Goal: Entertainment & Leisure: Consume media (video, audio)

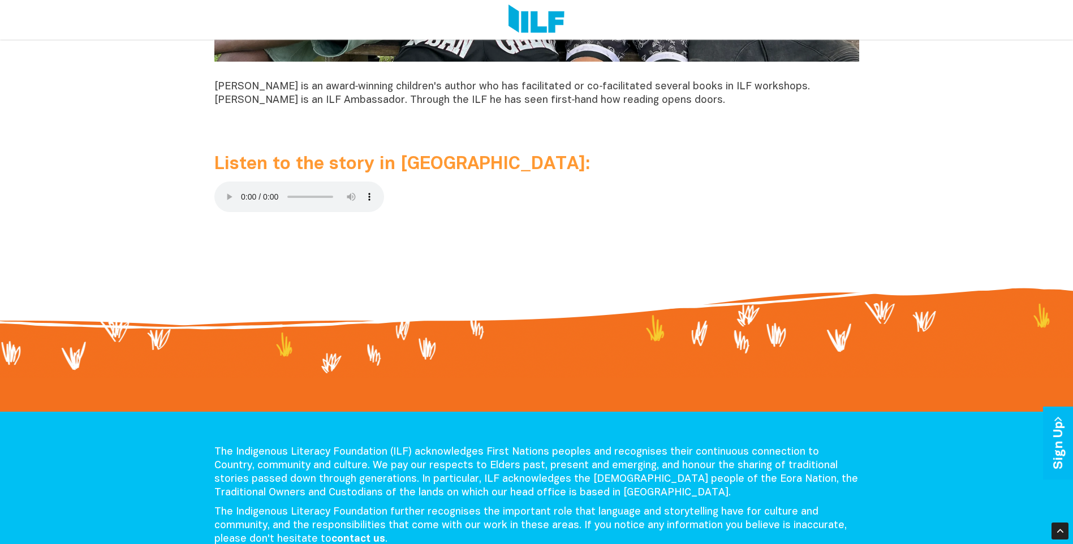
scroll to position [1188, 0]
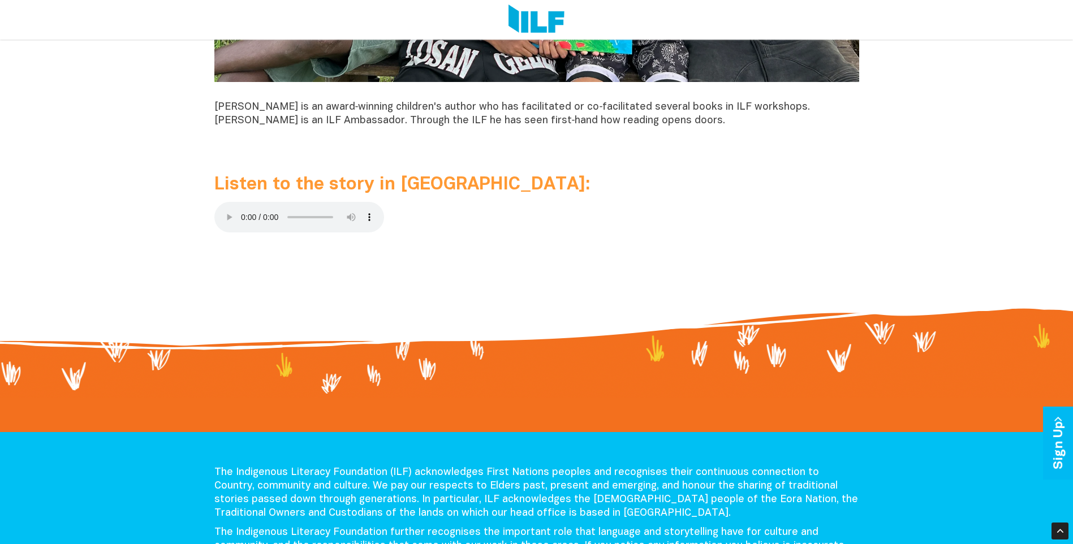
click at [356, 184] on span "Listen to the story in [GEOGRAPHIC_DATA]:" at bounding box center [402, 185] width 376 height 16
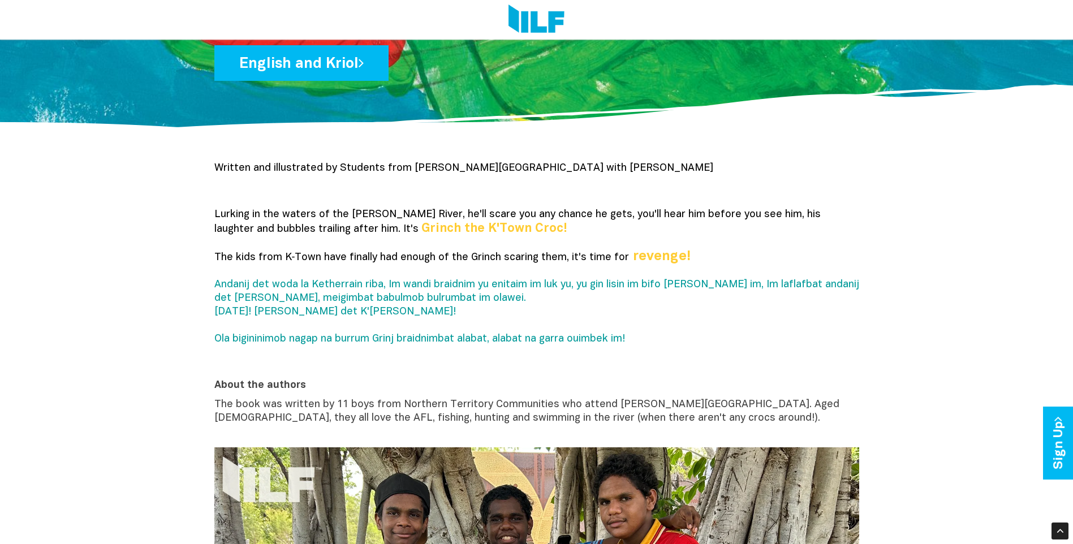
scroll to position [339, 0]
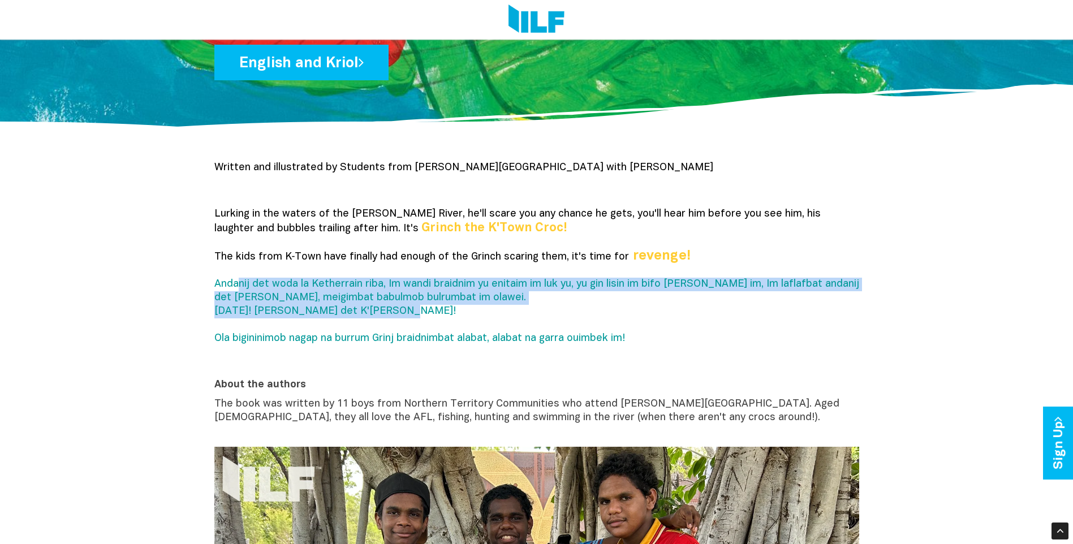
drag, startPoint x: 246, startPoint y: 286, endPoint x: 403, endPoint y: 315, distance: 160.5
click at [403, 315] on p "Lurking in the waters of the Katherine River, he'll scare you any chance he get…" at bounding box center [536, 284] width 645 height 152
click at [398, 315] on p "Lurking in the waters of the Katherine River, he'll scare you any chance he get…" at bounding box center [536, 284] width 645 height 152
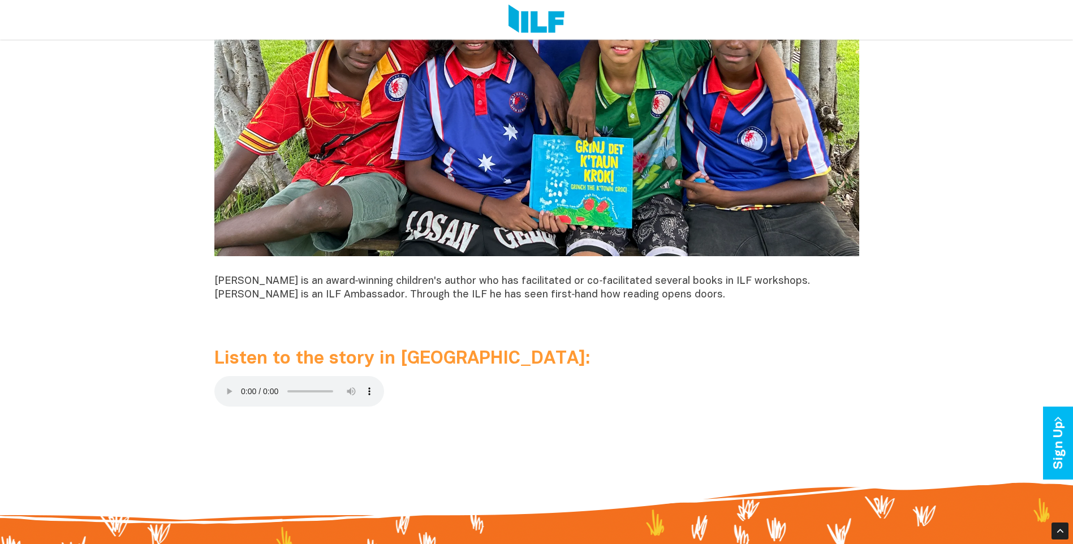
scroll to position [1188, 0]
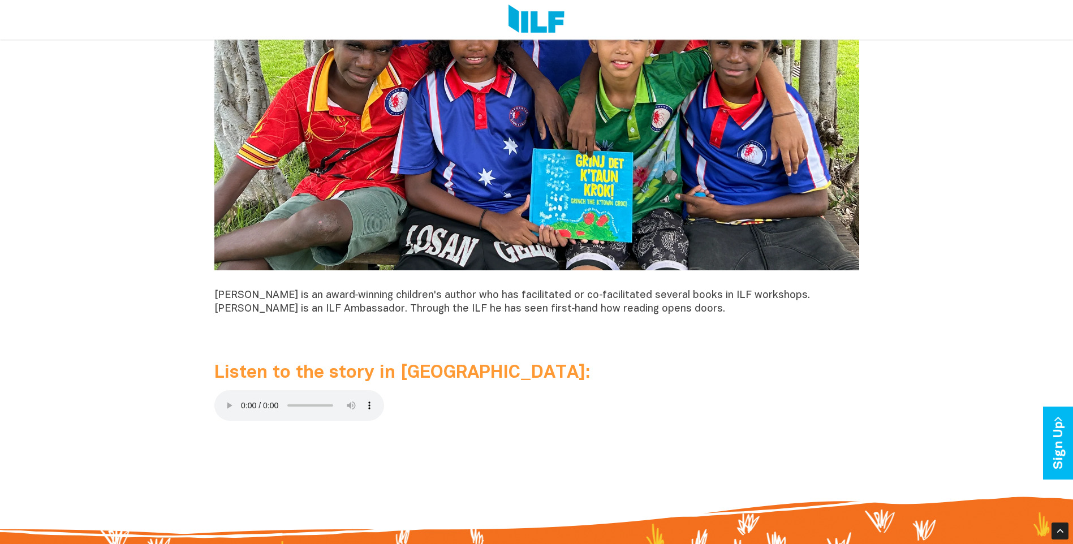
scroll to position [1120, 0]
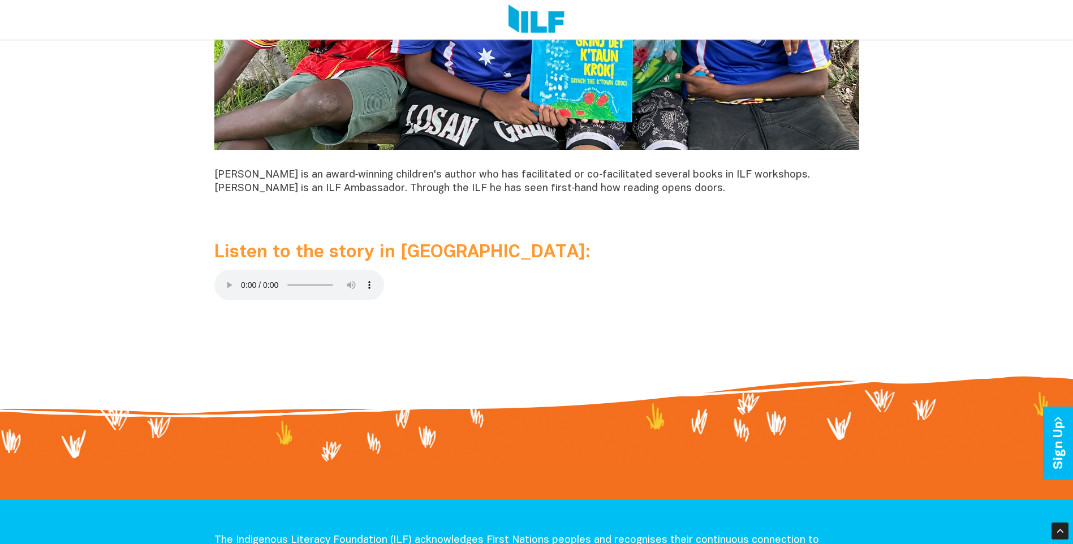
drag, startPoint x: 252, startPoint y: 285, endPoint x: 762, endPoint y: 342, distance: 512.9
click at [762, 342] on p at bounding box center [536, 337] width 645 height 14
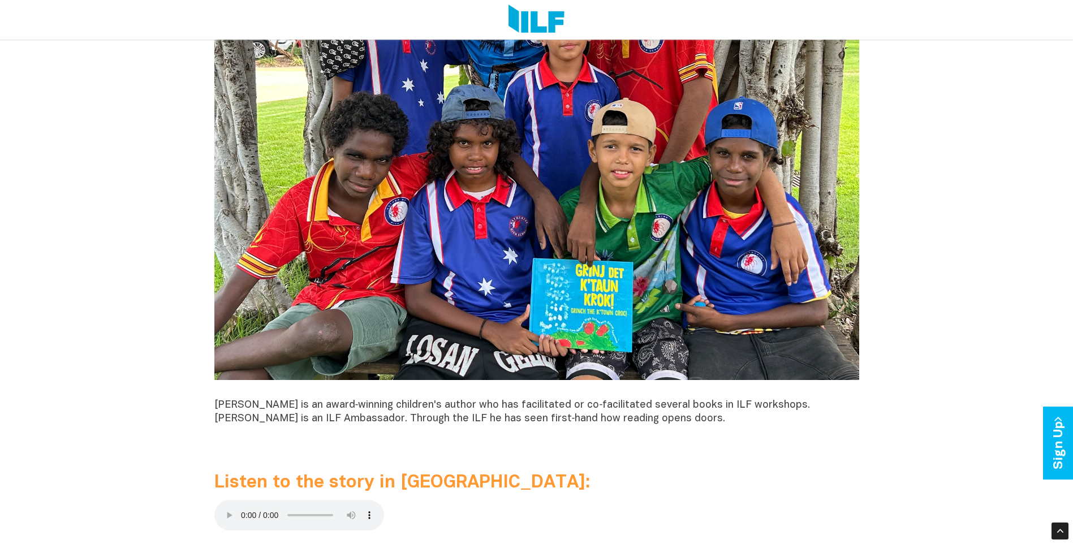
scroll to position [724, 0]
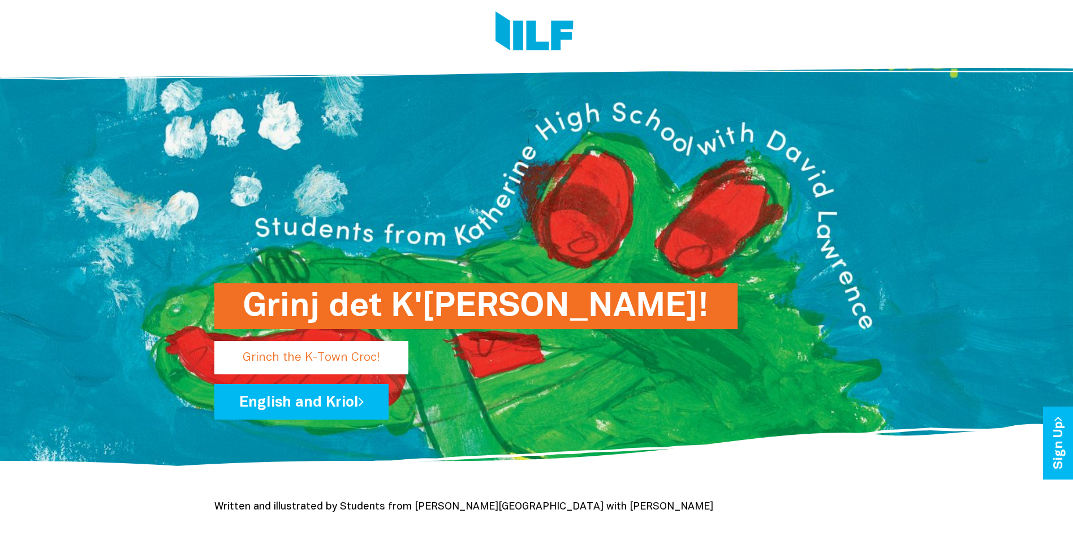
drag, startPoint x: 248, startPoint y: 307, endPoint x: 618, endPoint y: 311, distance: 370.0
click at [582, 310] on div "Grinj det K'[PERSON_NAME]! Grinch the K-Town Croc! English and Kriol" at bounding box center [537, 261] width 662 height 416
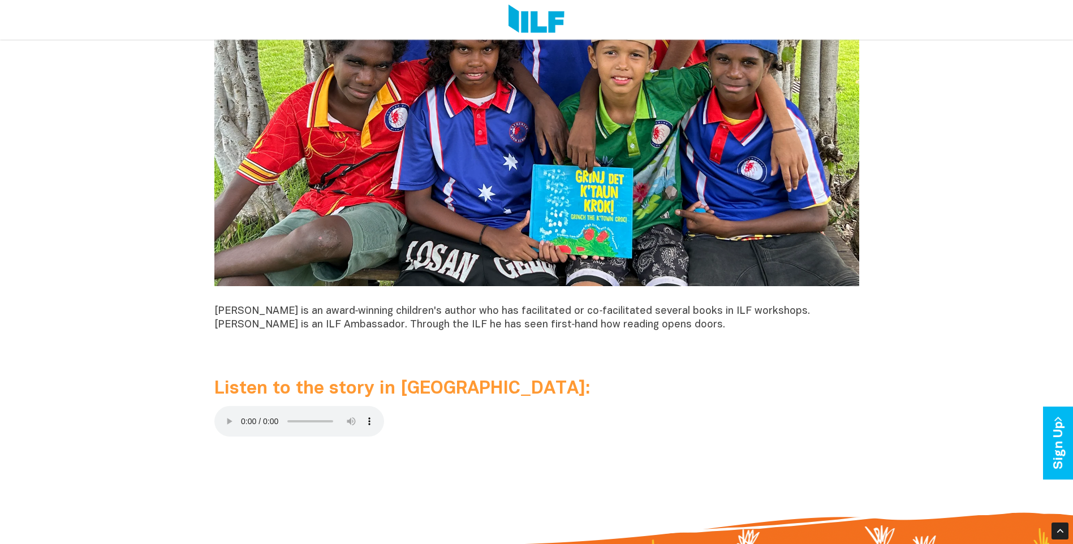
scroll to position [792, 0]
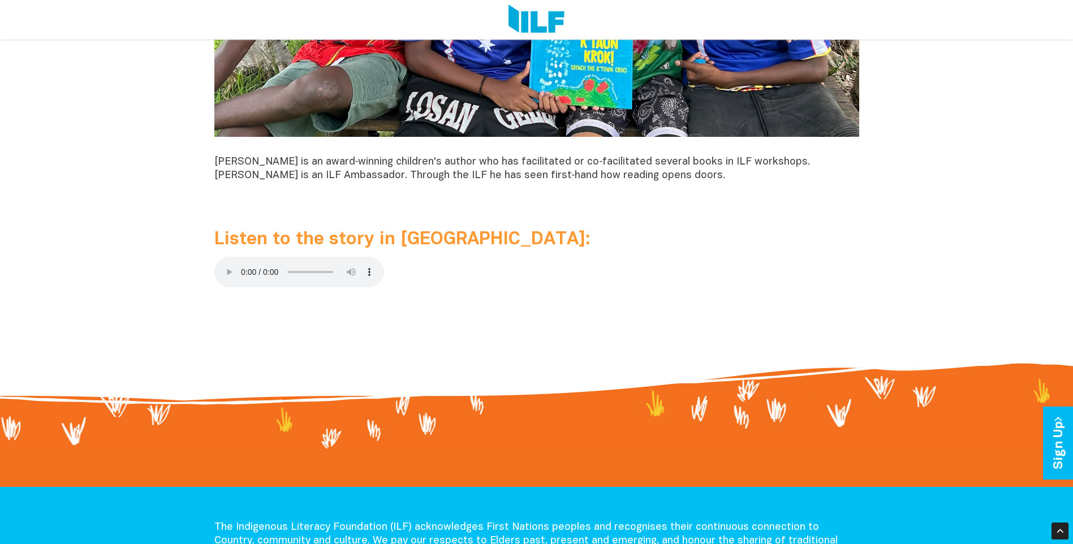
scroll to position [1188, 0]
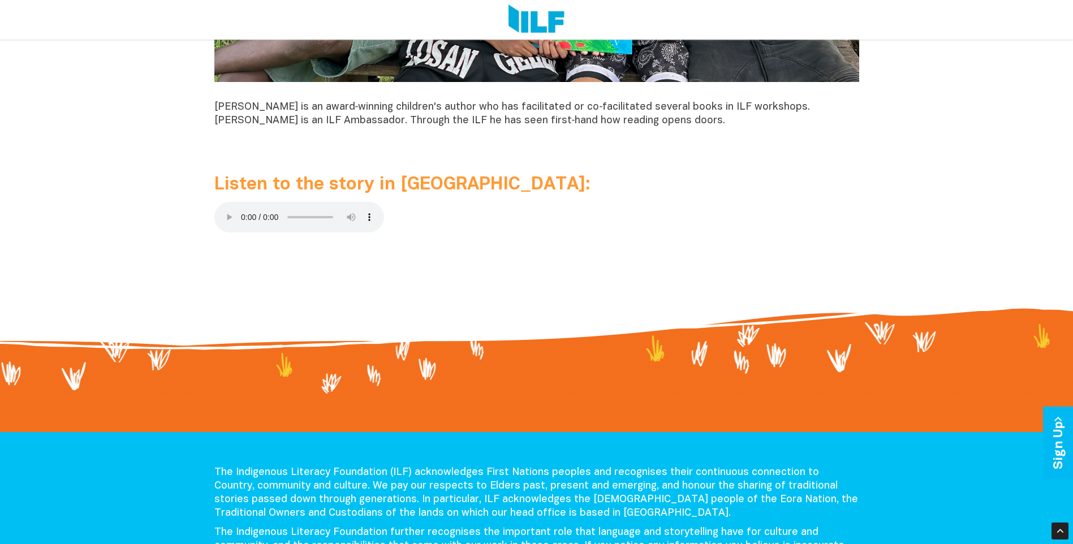
click at [413, 236] on p at bounding box center [536, 219] width 645 height 35
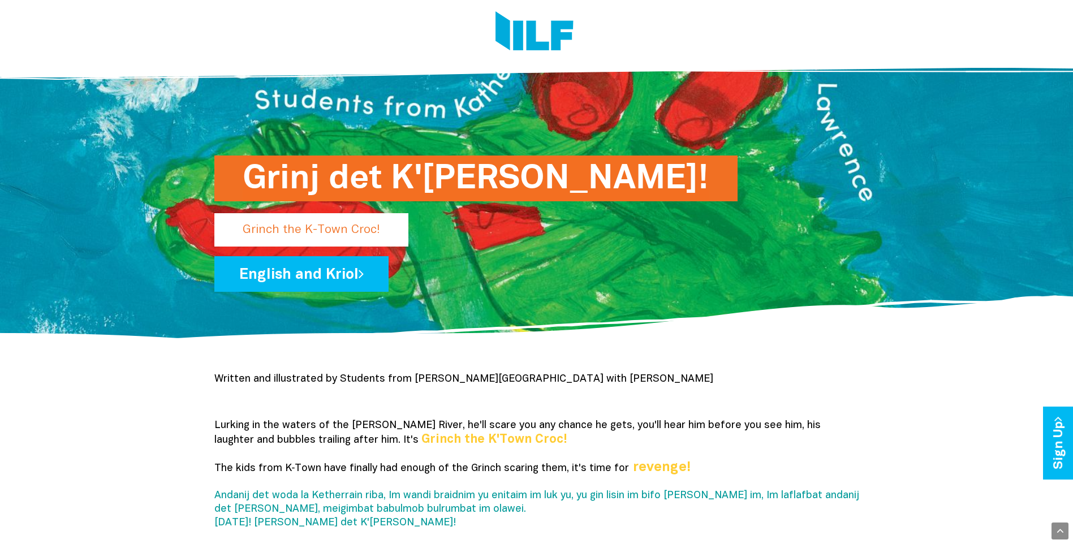
scroll to position [0, 0]
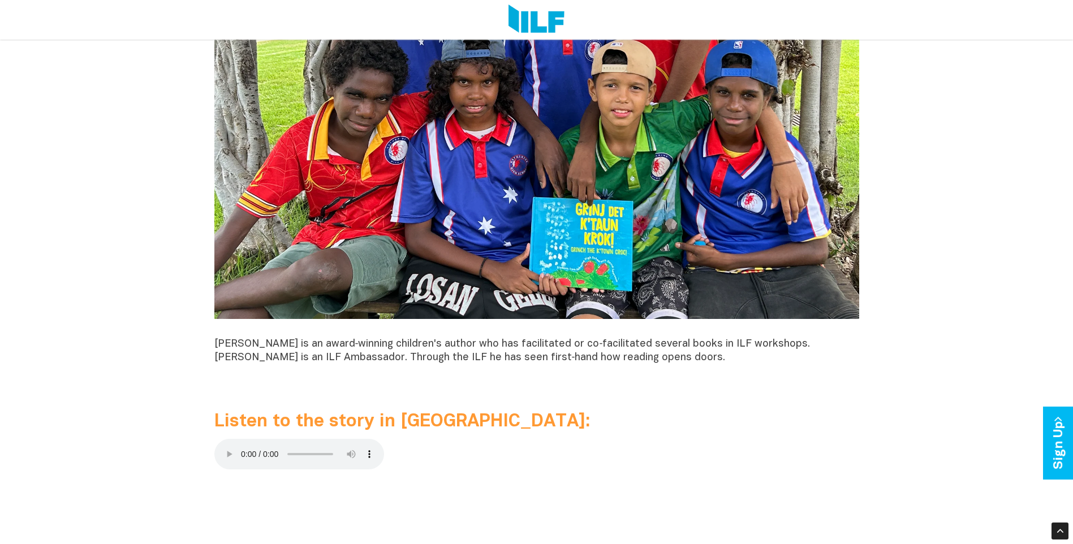
scroll to position [1188, 0]
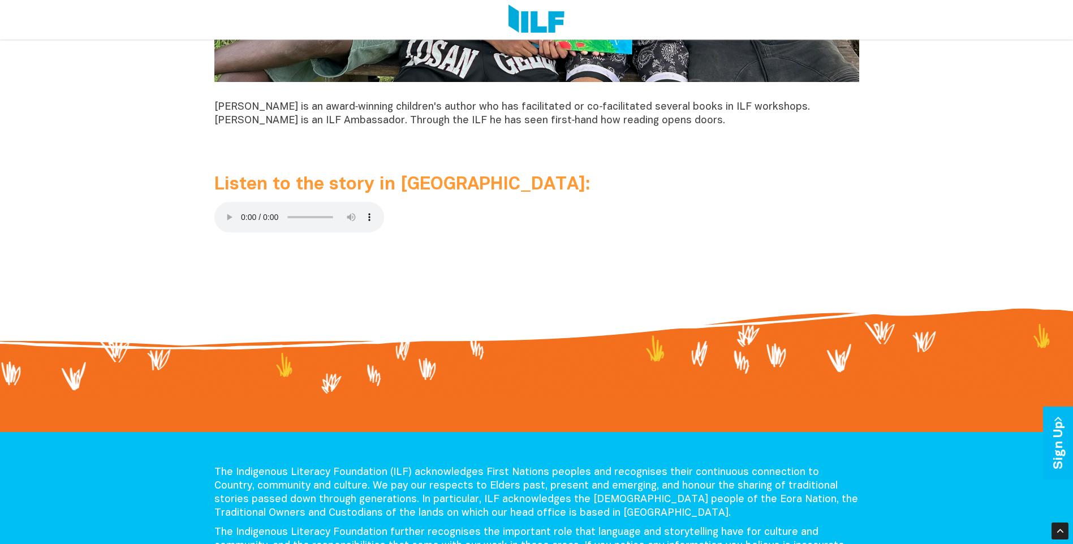
click at [478, 214] on p at bounding box center [536, 219] width 645 height 35
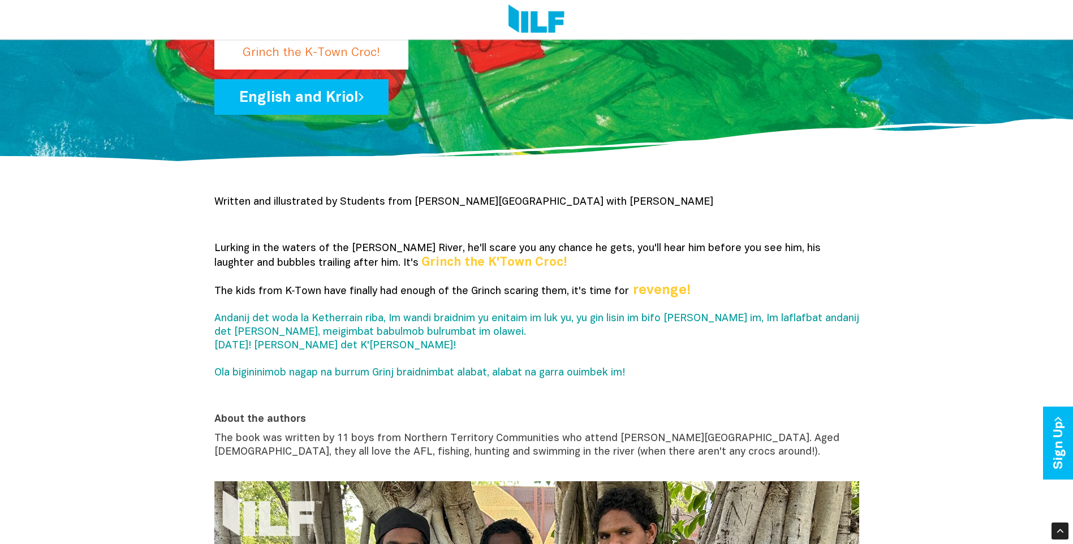
scroll to position [226, 0]
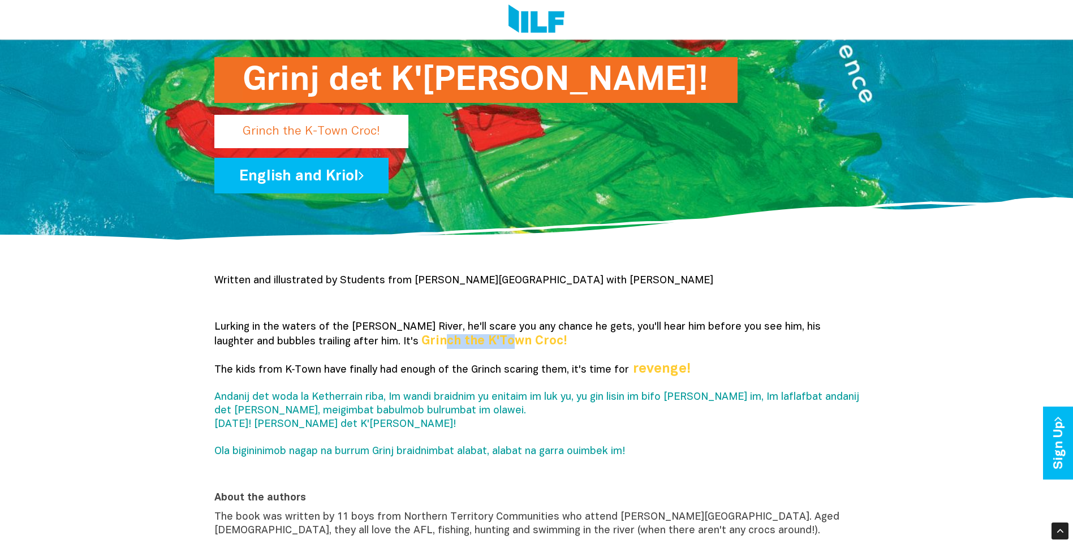
drag, startPoint x: 448, startPoint y: 341, endPoint x: 381, endPoint y: 336, distance: 66.9
click at [421, 336] on b "Grinch the K'Town Croc!" at bounding box center [494, 340] width 146 height 11
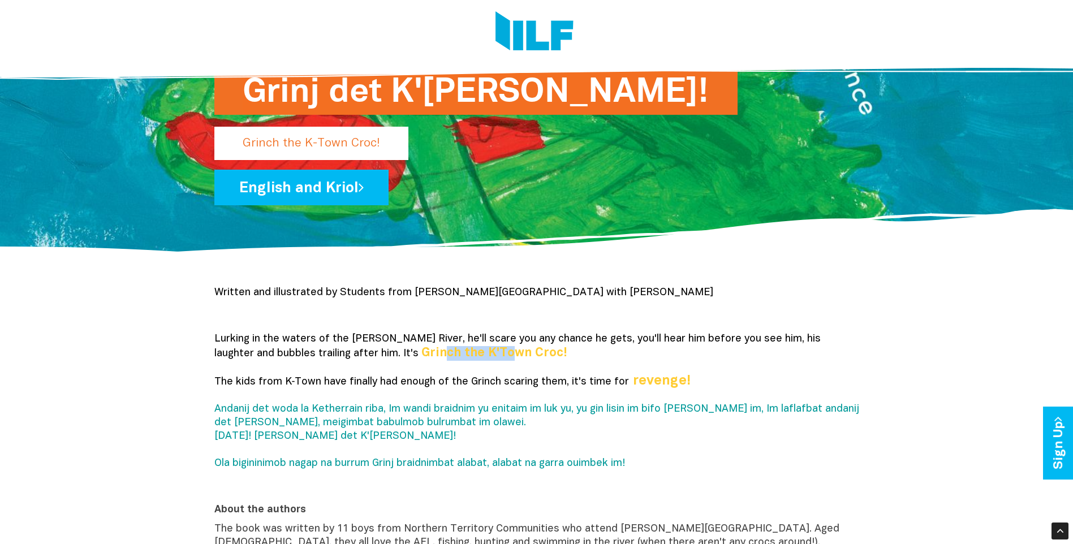
scroll to position [57, 0]
